Goal: Transaction & Acquisition: Purchase product/service

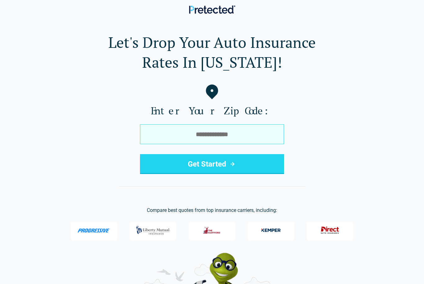
click at [199, 132] on input "tel" at bounding box center [212, 134] width 144 height 20
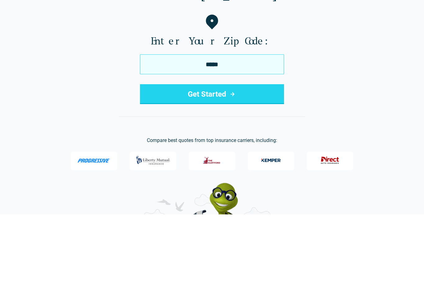
type input "*****"
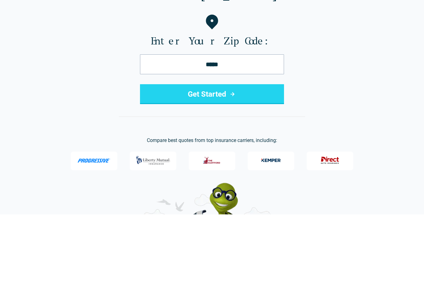
click at [199, 154] on button "Get Started" at bounding box center [212, 164] width 144 height 20
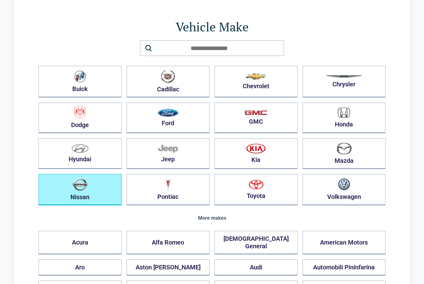
click at [76, 189] on img "button" at bounding box center [80, 184] width 15 height 13
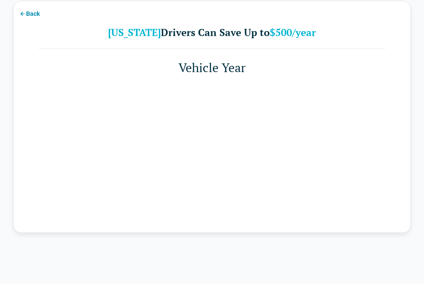
scroll to position [20, 0]
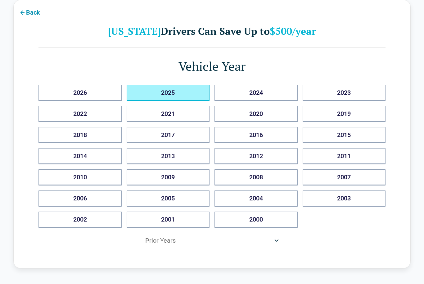
click at [167, 92] on button "2025" at bounding box center [168, 93] width 83 height 16
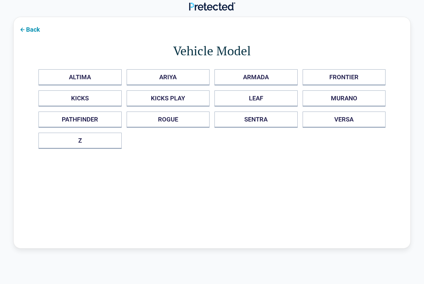
scroll to position [0, 0]
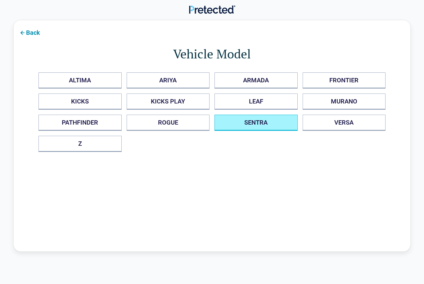
click at [247, 124] on button "SENTRA" at bounding box center [256, 123] width 83 height 16
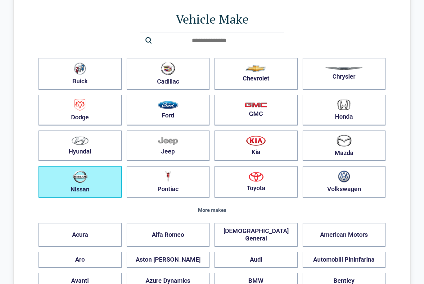
click at [78, 182] on img "button" at bounding box center [80, 176] width 15 height 13
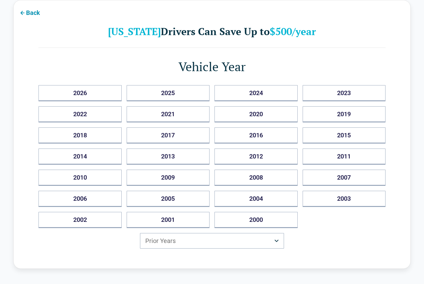
scroll to position [20, 0]
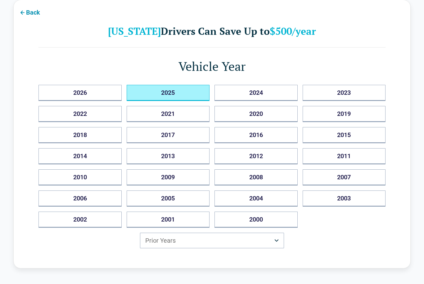
click at [169, 94] on button "2025" at bounding box center [168, 93] width 83 height 16
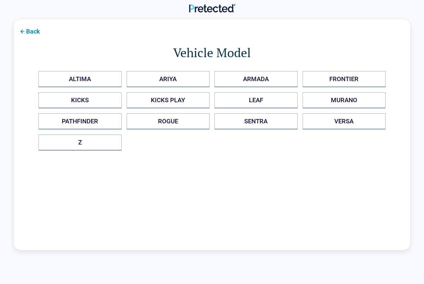
scroll to position [0, 0]
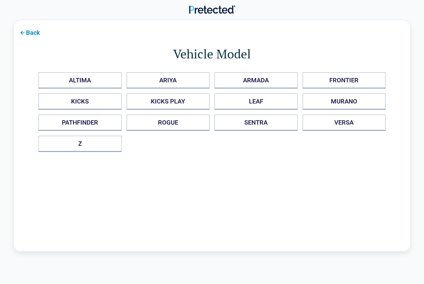
click at [252, 124] on button "SENTRA" at bounding box center [256, 123] width 83 height 16
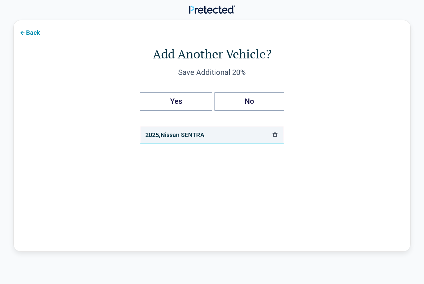
click at [275, 136] on icon "delete" at bounding box center [275, 134] width 5 height 5
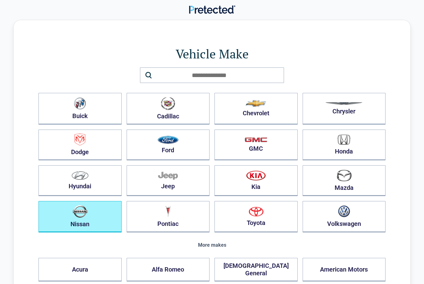
click at [87, 211] on img "button" at bounding box center [80, 211] width 15 height 13
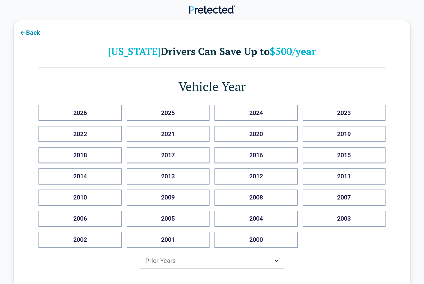
click at [183, 114] on button "2025" at bounding box center [168, 113] width 83 height 16
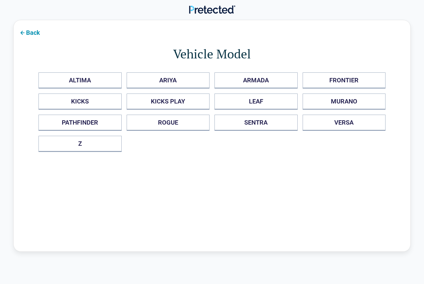
click at [262, 128] on button "SENTRA" at bounding box center [256, 123] width 83 height 16
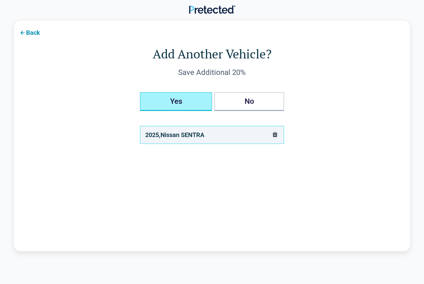
click at [187, 104] on button "Yes" at bounding box center [176, 101] width 72 height 19
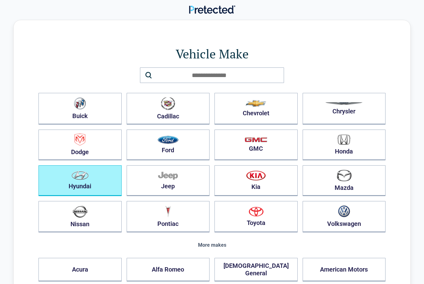
click at [81, 184] on button "Hyundai" at bounding box center [80, 180] width 83 height 31
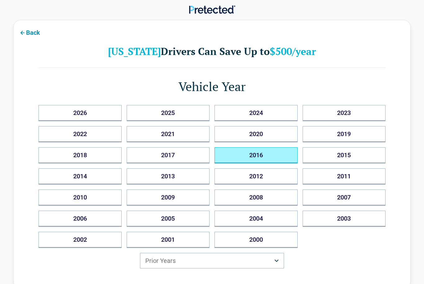
click at [271, 159] on button "2016" at bounding box center [256, 155] width 83 height 16
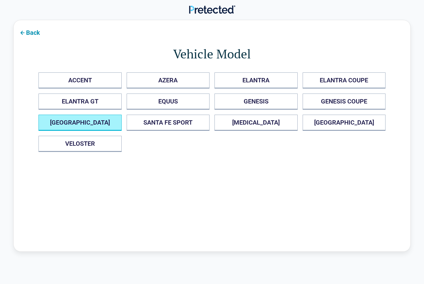
click at [100, 122] on FE "[GEOGRAPHIC_DATA]" at bounding box center [80, 123] width 83 height 16
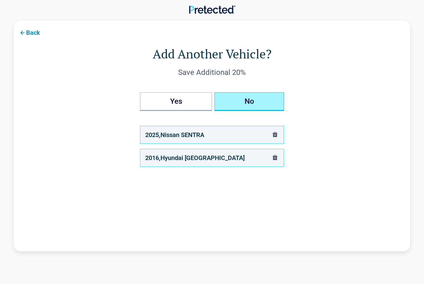
click at [254, 100] on button "No" at bounding box center [250, 101] width 70 height 19
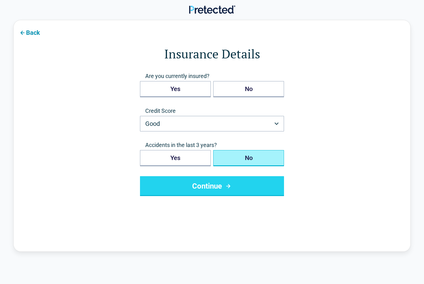
click at [182, 92] on button "Yes" at bounding box center [175, 89] width 71 height 16
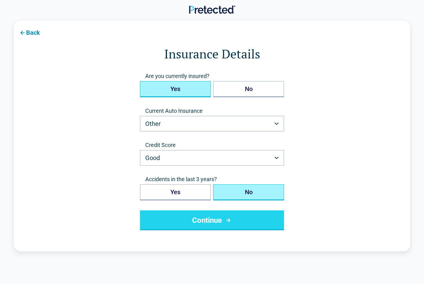
click at [277, 123] on icon "button" at bounding box center [277, 123] width 4 height 2
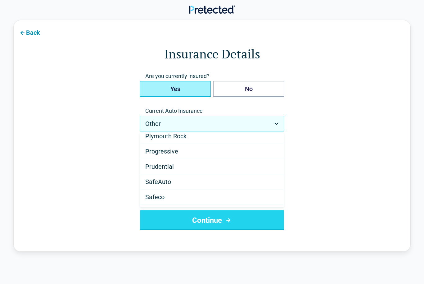
scroll to position [294, 0]
click at [189, 148] on div "Progressive" at bounding box center [211, 150] width 143 height 15
select select "**********"
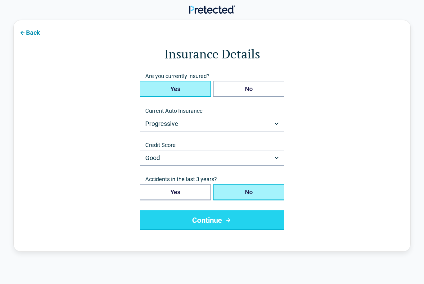
click at [277, 157] on icon "button" at bounding box center [277, 158] width 4 height 2
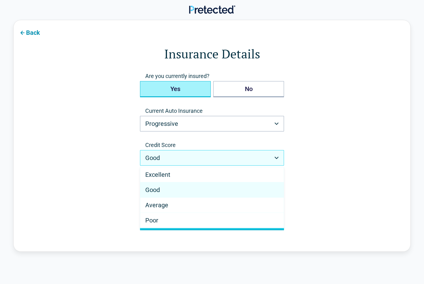
click at [249, 173] on div "Excellent" at bounding box center [211, 174] width 143 height 15
select select "*********"
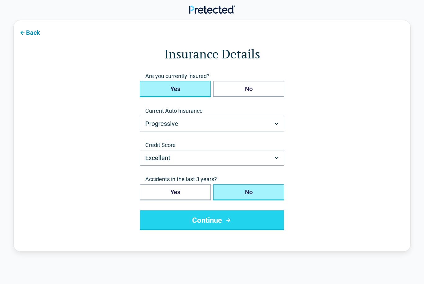
click at [252, 189] on button "No" at bounding box center [248, 192] width 71 height 16
click at [234, 222] on button "Continue" at bounding box center [212, 220] width 144 height 20
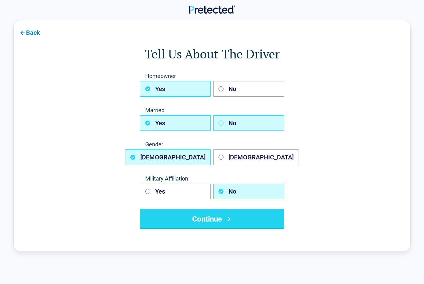
click at [254, 124] on button "No" at bounding box center [248, 123] width 71 height 16
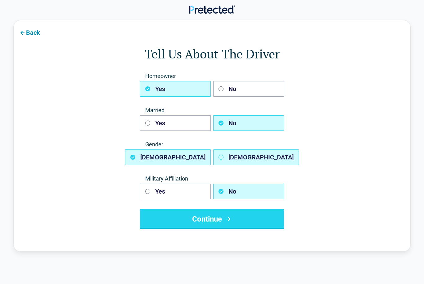
click at [251, 154] on button "[DEMOGRAPHIC_DATA]" at bounding box center [256, 157] width 86 height 16
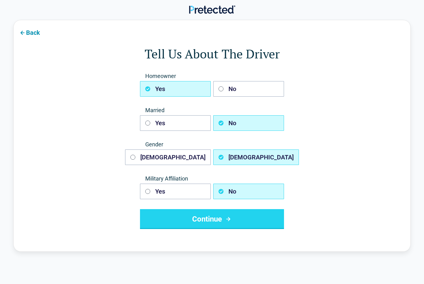
click at [223, 220] on button "Continue" at bounding box center [212, 219] width 144 height 20
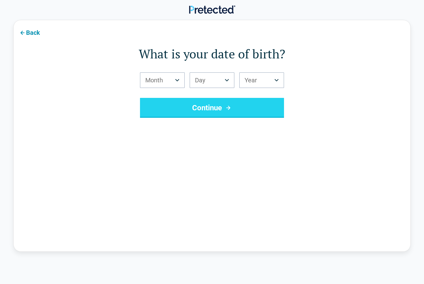
click at [178, 77] on button "Month" at bounding box center [162, 80] width 45 height 16
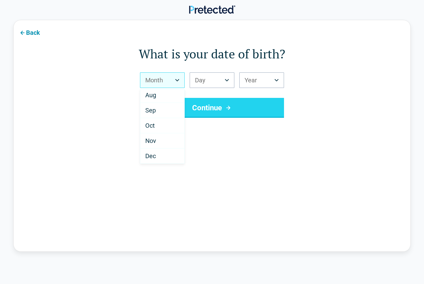
scroll to position [108, 0]
click at [228, 76] on html "Back What is your date of birth? Month *** *** *** *** *** *** *** *** *** *** …" at bounding box center [212, 229] width 424 height 459
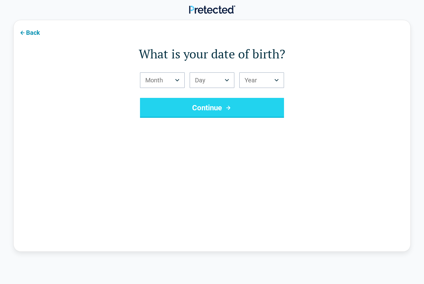
click at [176, 82] on button "Month" at bounding box center [162, 80] width 45 height 16
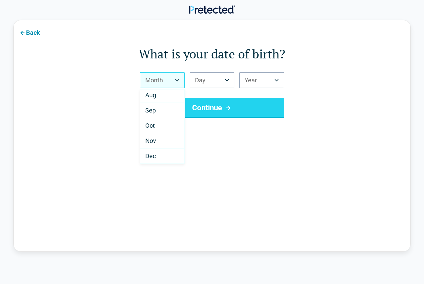
click at [158, 157] on div "Dec" at bounding box center [162, 155] width 44 height 15
select select "**"
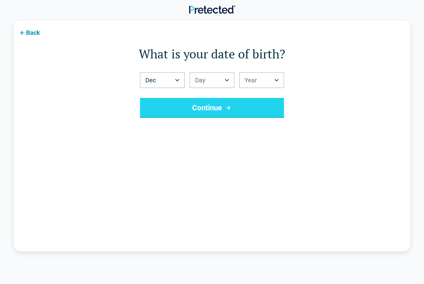
click at [227, 81] on icon "Birth Day" at bounding box center [227, 80] width 4 height 2
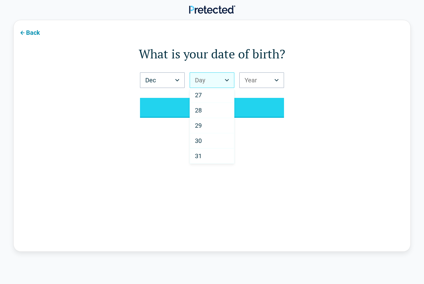
scroll to position [398, 0]
click at [217, 96] on div "27" at bounding box center [212, 95] width 44 height 15
select select "**"
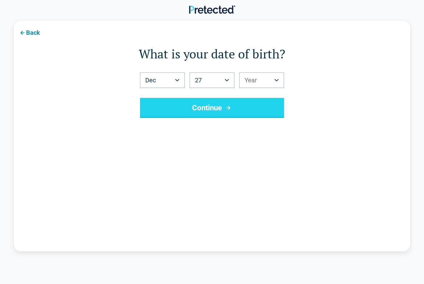
click at [278, 79] on icon "Birth Year" at bounding box center [277, 80] width 4 height 2
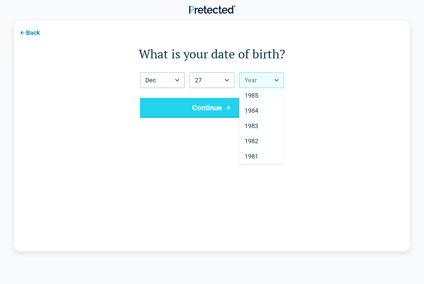
scroll to position [336, 0]
click at [257, 97] on span "1985" at bounding box center [252, 95] width 14 height 7
select select "****"
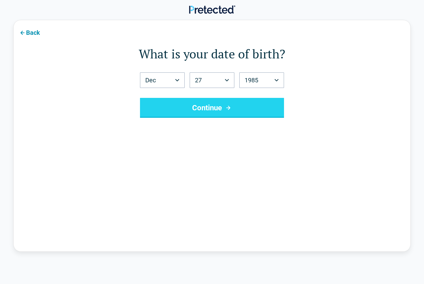
click at [232, 106] on icon "submit" at bounding box center [229, 107] width 8 height 7
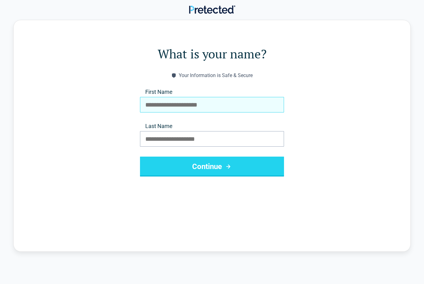
click at [241, 103] on input "First Name" at bounding box center [212, 105] width 144 height 16
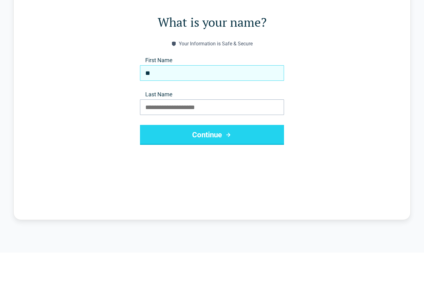
type input "*"
type input "*******"
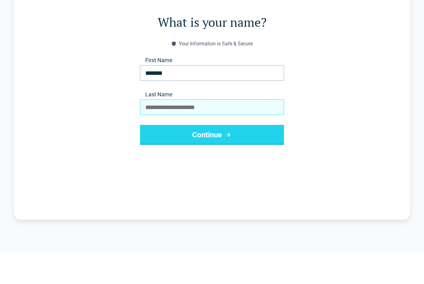
click at [224, 131] on input "Last Name" at bounding box center [212, 139] width 144 height 16
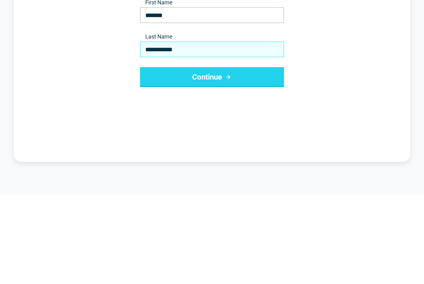
type input "**********"
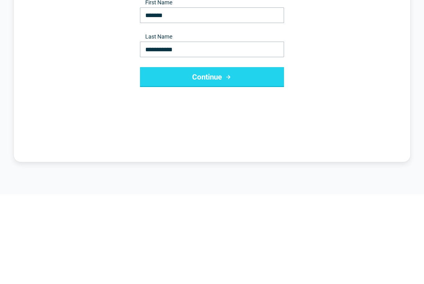
click at [207, 157] on button "Continue" at bounding box center [212, 167] width 144 height 20
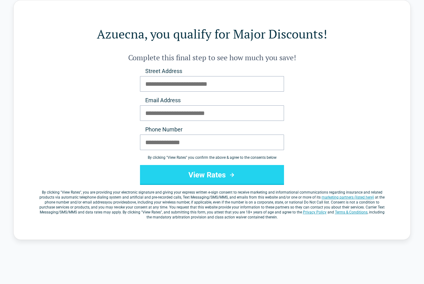
scroll to position [20, 0]
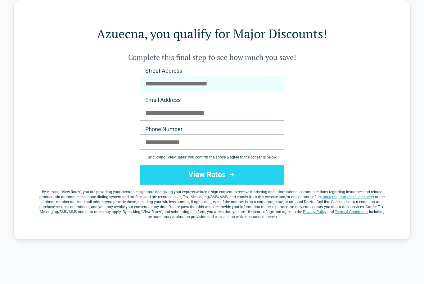
click at [232, 84] on input "Street Address" at bounding box center [212, 84] width 144 height 16
click at [166, 82] on input "**********" at bounding box center [212, 84] width 144 height 16
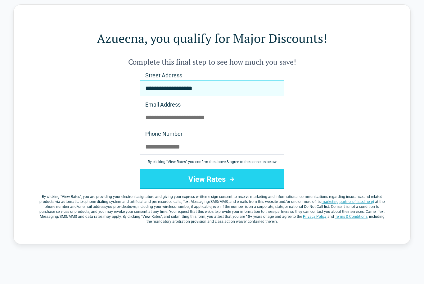
type input "**********"
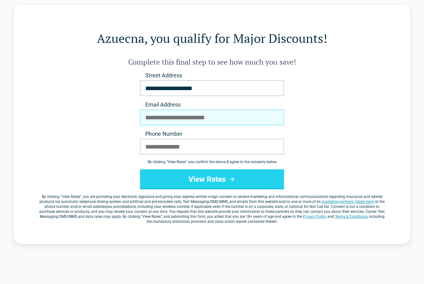
click at [252, 121] on input "Email Address" at bounding box center [212, 118] width 144 height 16
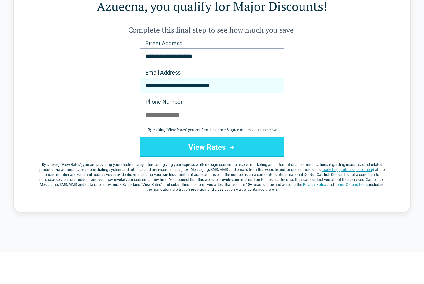
type input "**********"
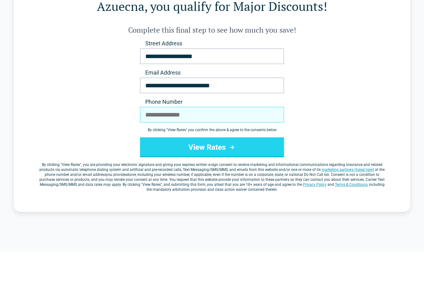
click at [233, 139] on input "Phone Number" at bounding box center [212, 147] width 144 height 16
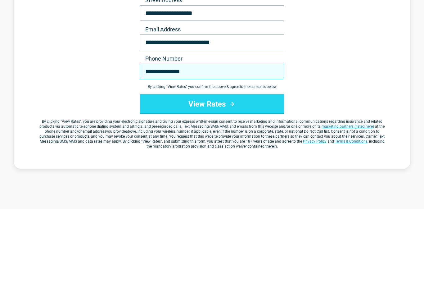
type input "**********"
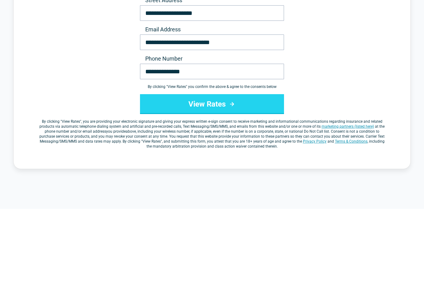
click at [216, 169] on button "View Rates" at bounding box center [212, 179] width 144 height 20
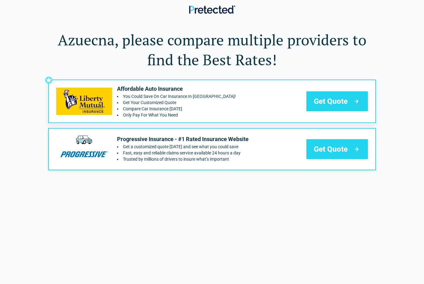
click at [92, 276] on main "Azuecna, please compare multiple providers to find the Best Rates! Affordable A…" at bounding box center [212, 148] width 424 height 257
click at [334, 103] on span "Get Quote" at bounding box center [331, 101] width 34 height 10
